Goal: Task Accomplishment & Management: Complete application form

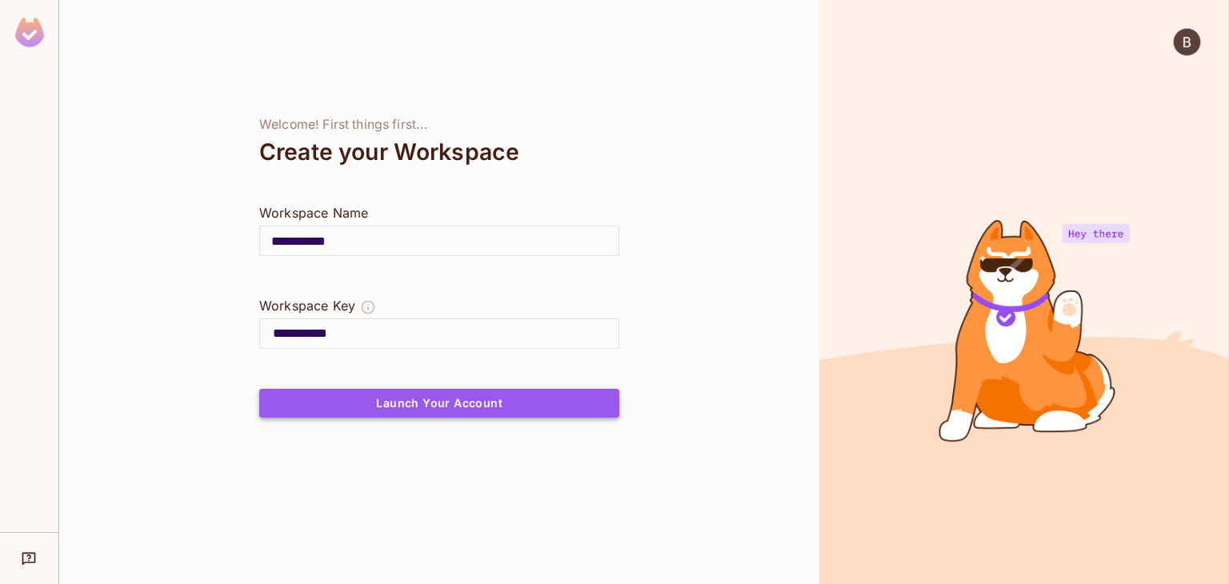
click at [416, 401] on button "Launch Your Account" at bounding box center [439, 403] width 360 height 29
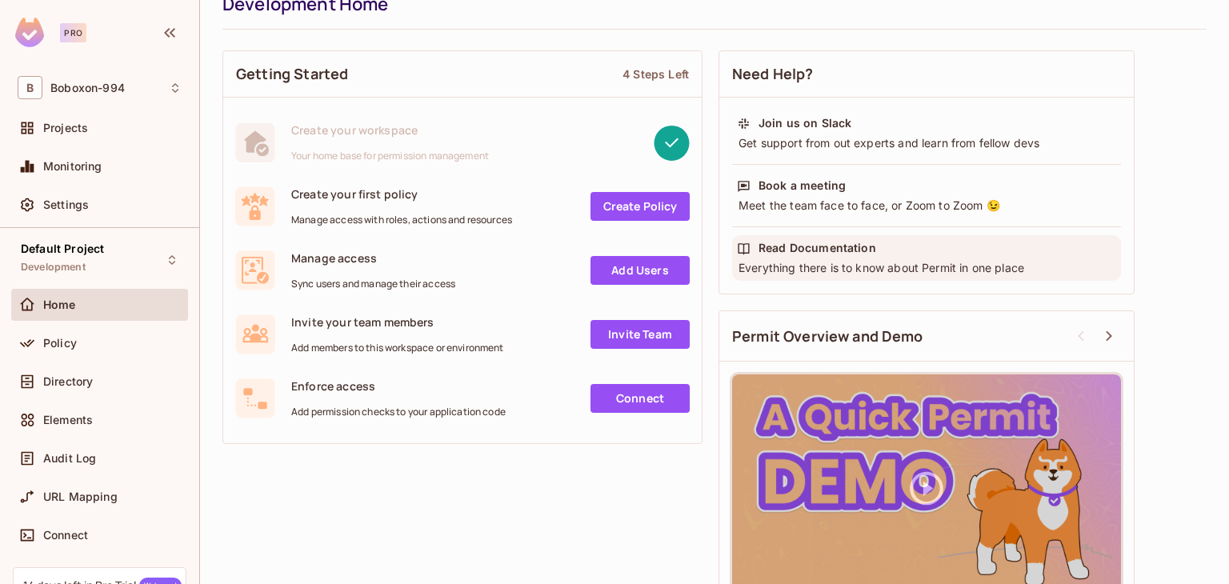
scroll to position [110, 0]
